Goal: Transaction & Acquisition: Purchase product/service

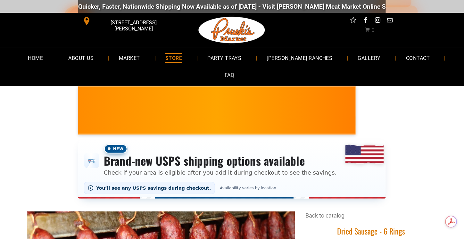
click at [182, 58] on span "STORE" at bounding box center [173, 57] width 17 height 9
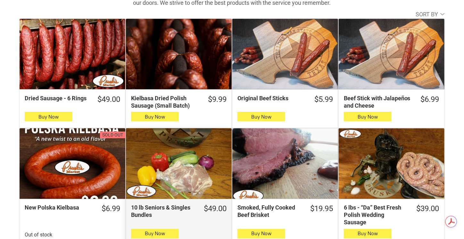
click at [172, 150] on div "10 lb Seniors & Singles Bundles" at bounding box center [179, 164] width 106 height 71
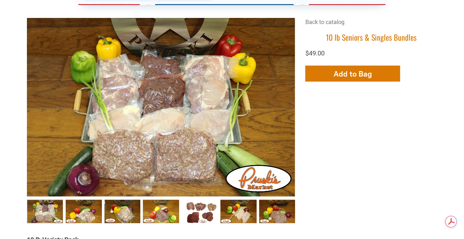
scroll to position [189, 0]
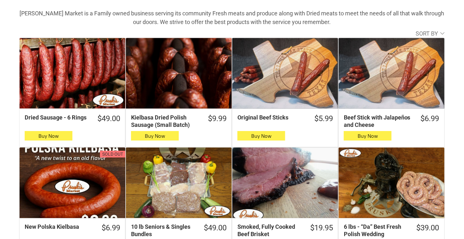
scroll to position [208, 0]
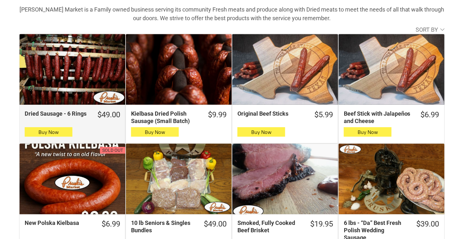
click at [96, 77] on div "Dried Sausage - 6 Rings" at bounding box center [73, 69] width 106 height 71
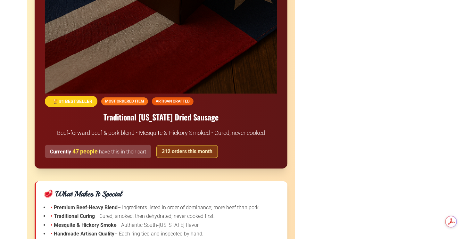
scroll to position [730, 0]
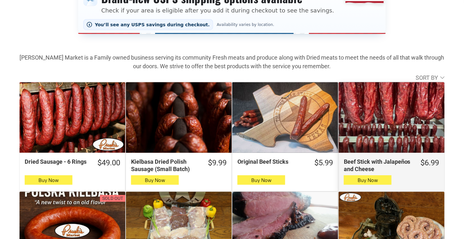
scroll to position [162, 0]
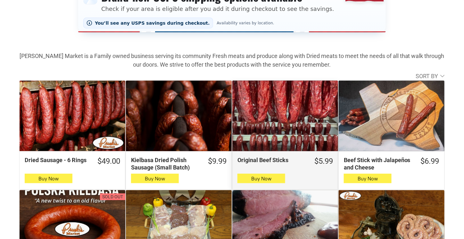
click at [289, 111] on div "Original Beef Sticks" at bounding box center [285, 116] width 106 height 71
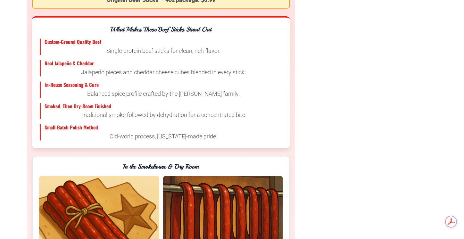
scroll to position [1074, 0]
